Goal: Find specific page/section: Find specific page/section

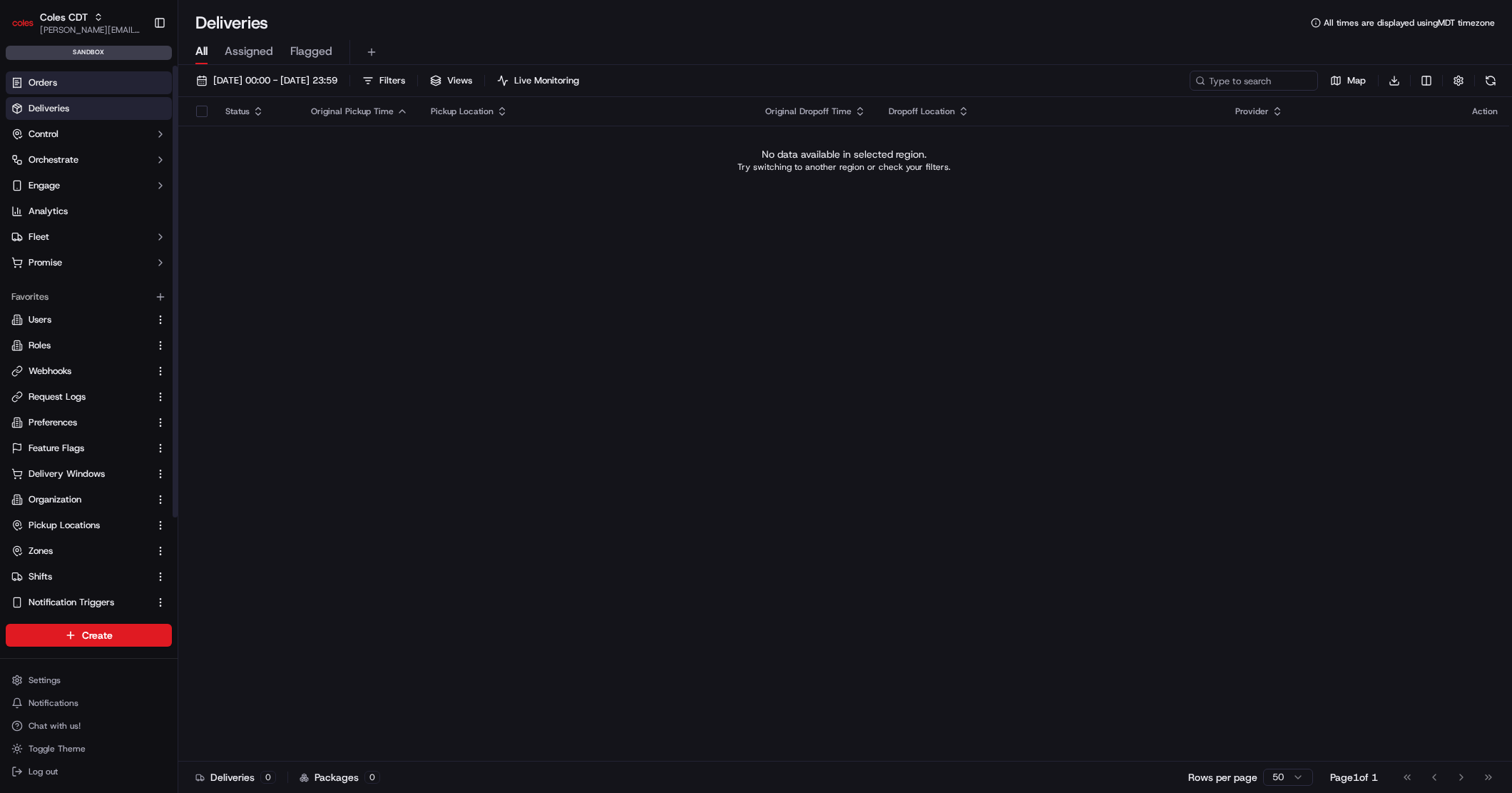
click at [99, 85] on link "Orders" at bounding box center [88, 83] width 166 height 23
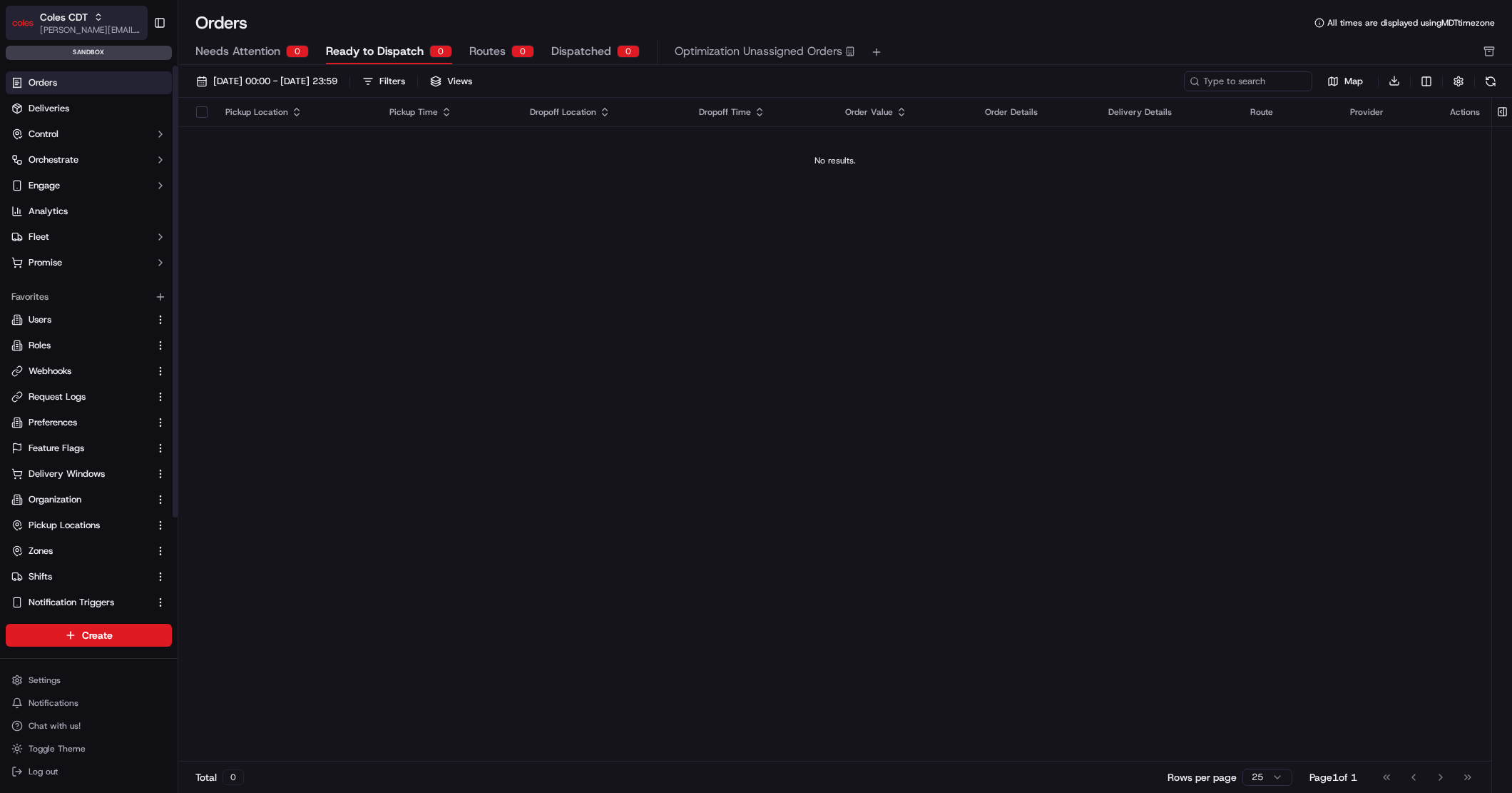
click at [99, 19] on icon "button" at bounding box center [98, 17] width 10 height 10
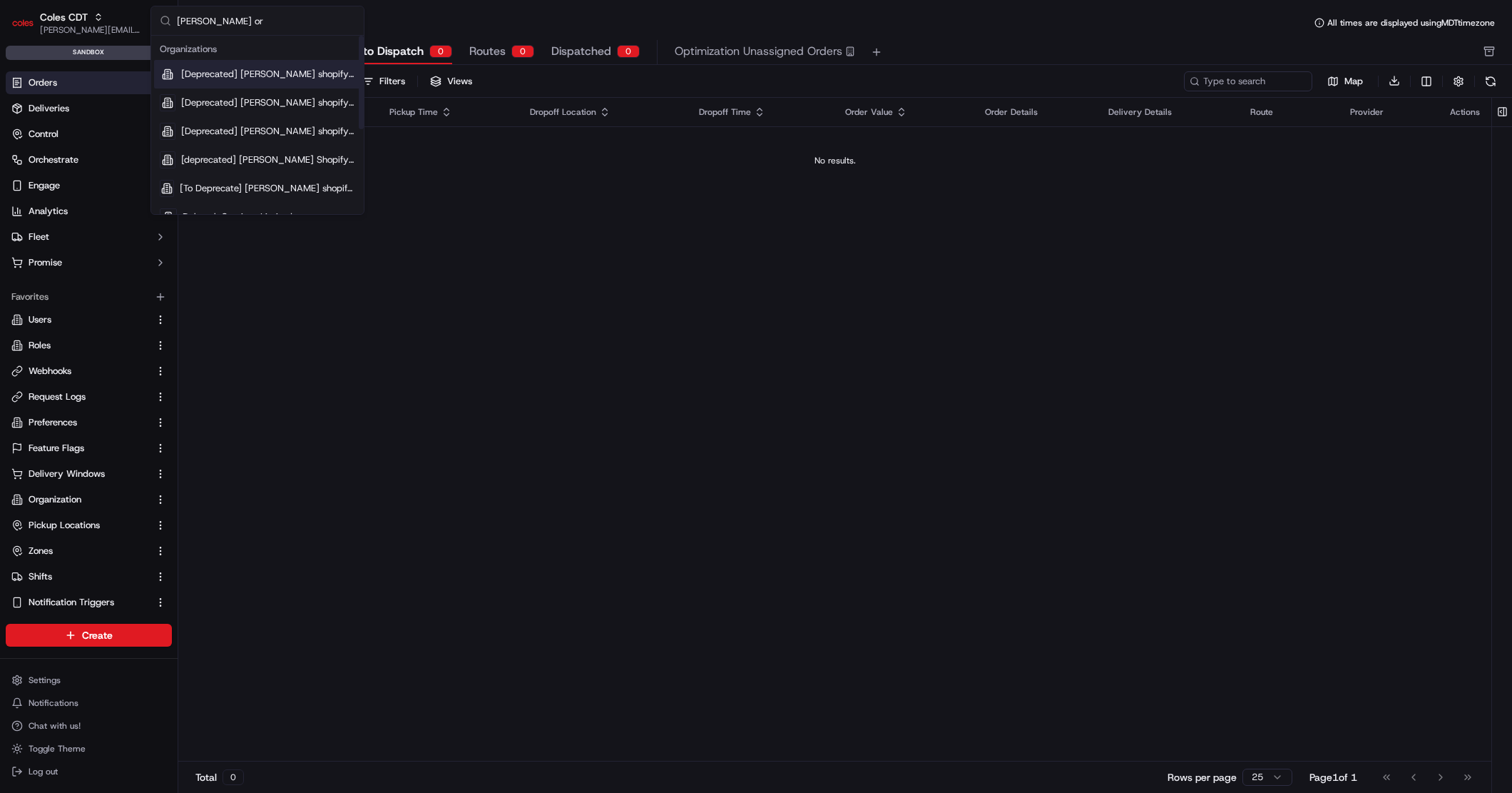
type input "[PERSON_NAME] org"
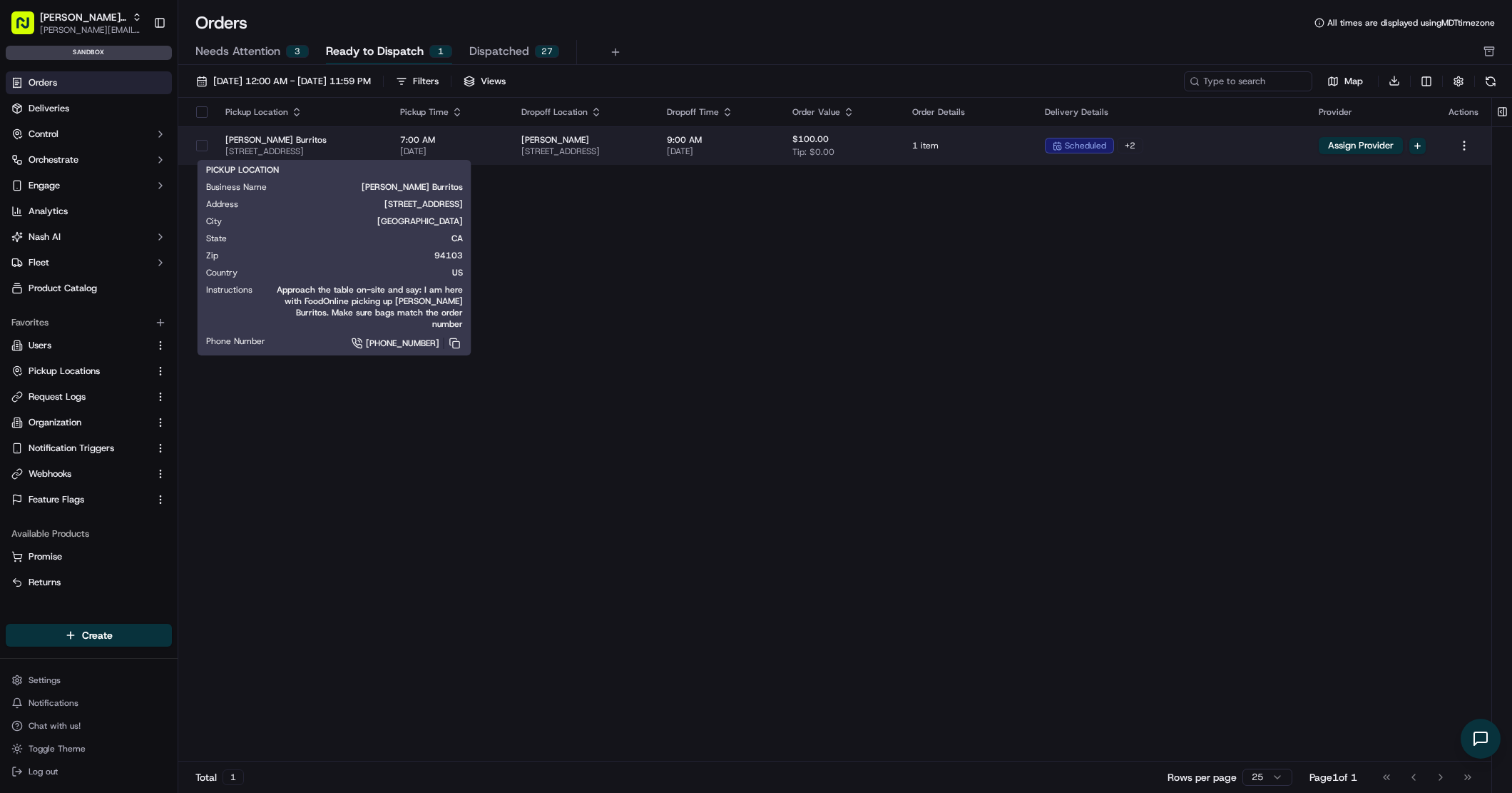
drag, startPoint x: 343, startPoint y: 141, endPoint x: 744, endPoint y: 143, distance: 401.0
click at [744, 143] on tr "[PERSON_NAME] Burritos [STREET_ADDRESS] 7:00 AM [DATE] [PERSON_NAME] [STREET_AD…" at bounding box center [835, 145] width 1314 height 38
